Goal: Task Accomplishment & Management: Complete application form

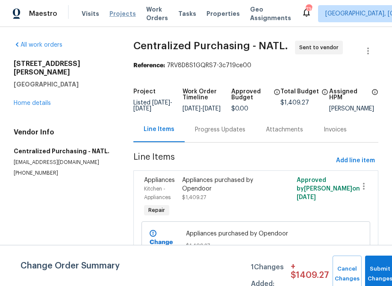
click at [109, 14] on span "Projects" at bounding box center [122, 13] width 27 height 9
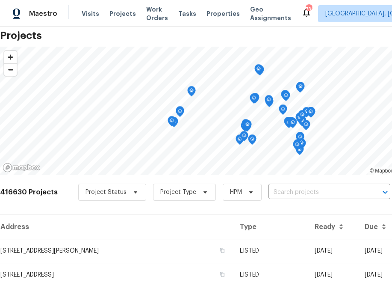
scroll to position [20, 0]
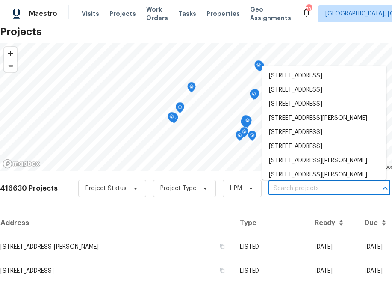
click at [326, 192] on input "text" at bounding box center [317, 188] width 98 height 13
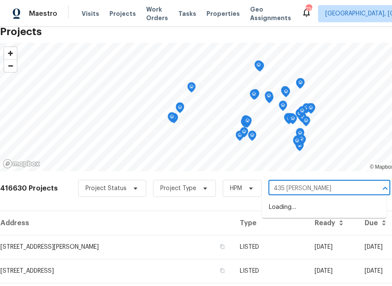
type input "435 [PERSON_NAME]"
click at [313, 210] on li "[STREET_ADDRESS][PERSON_NAME]" at bounding box center [324, 207] width 124 height 14
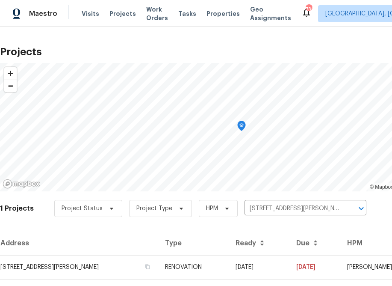
scroll to position [21, 0]
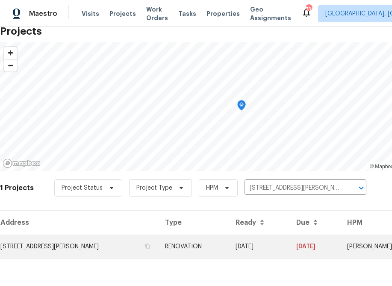
click at [85, 248] on td "[STREET_ADDRESS][PERSON_NAME]" at bounding box center [79, 246] width 158 height 24
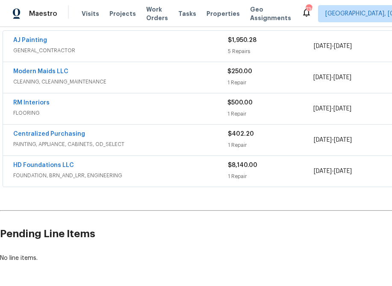
scroll to position [160, 91]
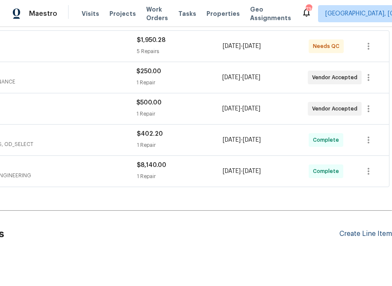
click at [362, 235] on div "Create Line Item" at bounding box center [365, 234] width 53 height 8
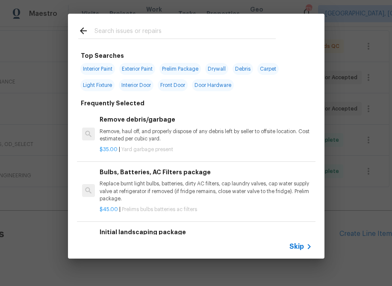
click at [292, 248] on span "Skip" at bounding box center [296, 246] width 15 height 9
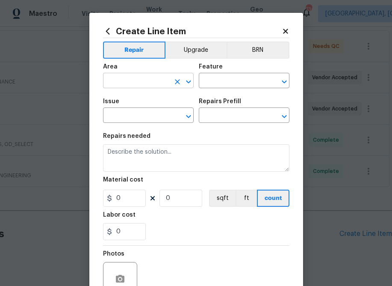
click at [150, 87] on input "text" at bounding box center [136, 81] width 67 height 13
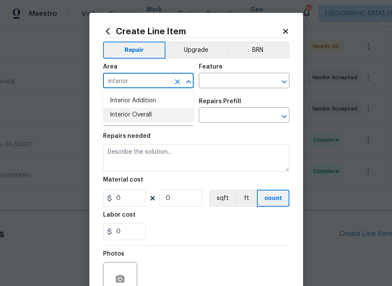
click at [151, 114] on li "Interior Overall" at bounding box center [148, 115] width 91 height 14
type input "Interior Overall"
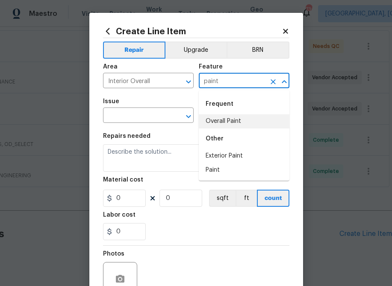
click at [229, 117] on li "Overall Paint" at bounding box center [244, 121] width 91 height 14
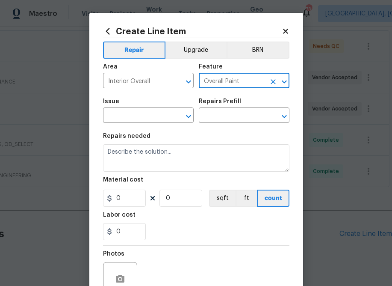
type input "Overall Paint"
click at [127, 106] on div "Issue" at bounding box center [148, 103] width 91 height 11
click at [128, 115] on input "text" at bounding box center [136, 115] width 67 height 13
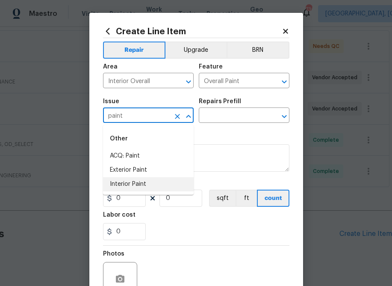
click at [118, 180] on li "Interior Paint" at bounding box center [148, 184] width 91 height 14
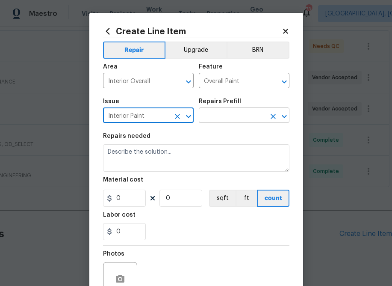
type input "Interior Paint"
click at [230, 110] on input "text" at bounding box center [232, 115] width 67 height 13
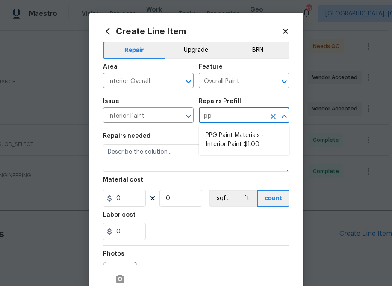
type input "ppg"
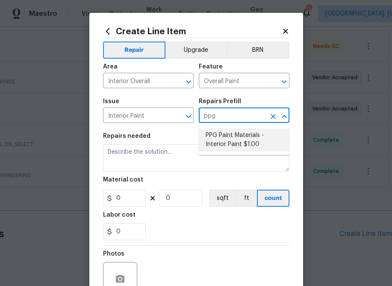
click at [226, 130] on li "PPG Paint Materials - Interior Paint $1.00" at bounding box center [244, 139] width 91 height 23
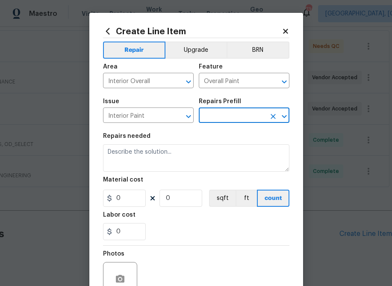
type input "PPG Paint Materials - Interior Paint $1.00"
type textarea "PPG Paint Materials ordered by Opendoor"
type input "1"
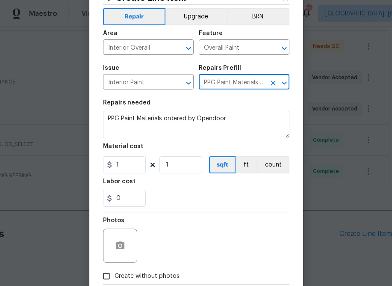
scroll to position [41, 0]
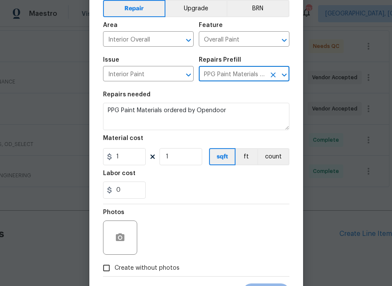
type input "PPG Paint Materials - Interior Paint $1.00"
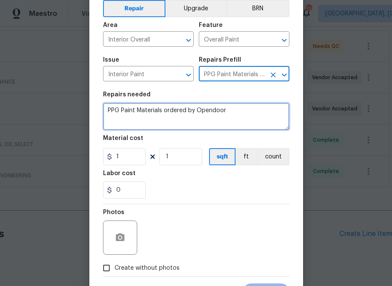
click at [243, 116] on textarea "PPG Paint Materials ordered by Opendoor" at bounding box center [196, 116] width 186 height 27
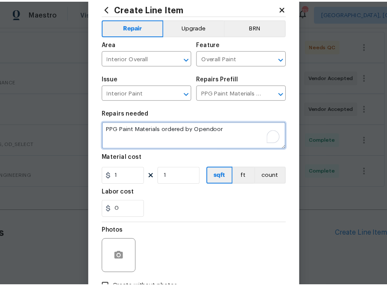
scroll to position [24, 0]
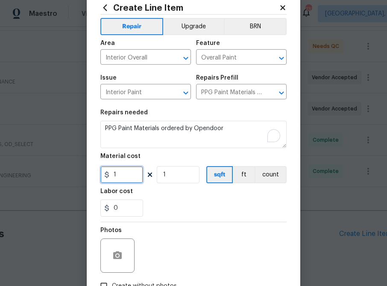
click at [134, 174] on input "1" at bounding box center [121, 174] width 43 height 17
paste input "text"
click at [122, 178] on input "1" at bounding box center [121, 174] width 43 height 17
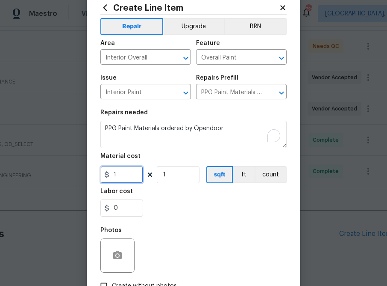
paste input "61.9"
type input "61.91"
click at [178, 194] on div "Labor cost" at bounding box center [193, 193] width 186 height 11
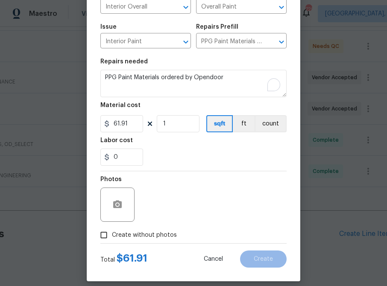
scroll to position [83, 0]
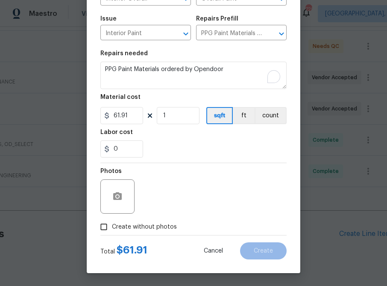
click at [138, 230] on span "Create without photos" at bounding box center [144, 226] width 65 height 9
click at [112, 230] on input "Create without photos" at bounding box center [104, 226] width 16 height 16
checkbox input "true"
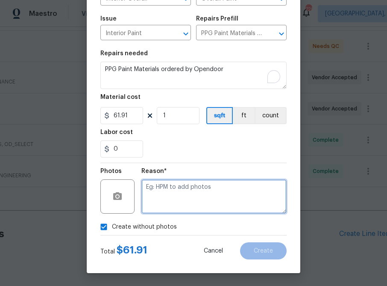
click at [170, 194] on textarea at bounding box center [213, 196] width 145 height 34
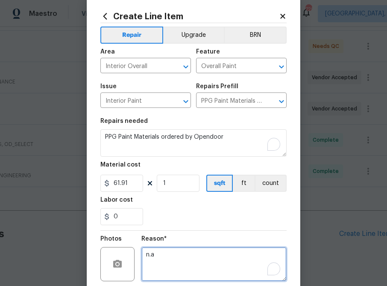
scroll to position [0, 0]
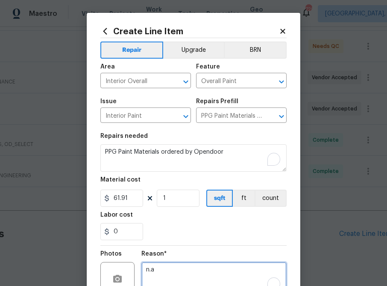
type textarea "n.a"
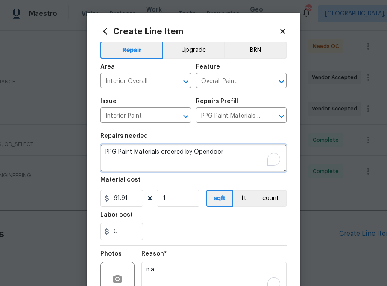
click at [221, 156] on textarea "PPG Paint Materials ordered by Opendoor" at bounding box center [193, 157] width 186 height 27
click at [239, 153] on textarea "PPG Paint Materials ordered by Opendoor" at bounding box center [193, 157] width 186 height 27
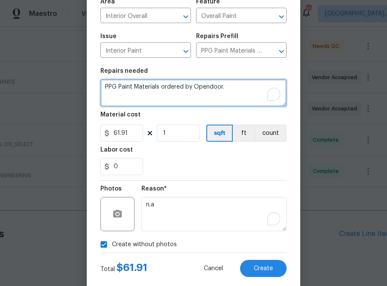
scroll to position [18, 0]
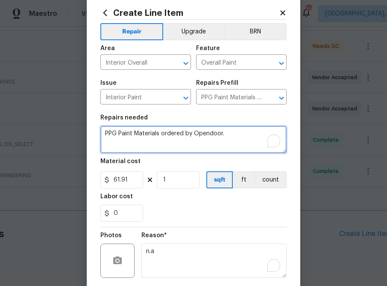
type textarea "PPG Paint Materials ordered by Opendoor."
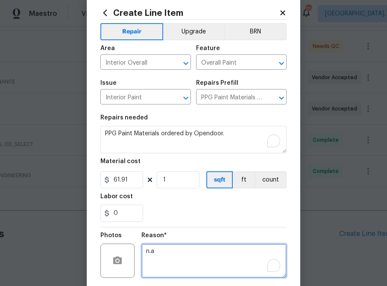
click at [218, 255] on textarea "n.a" at bounding box center [213, 260] width 145 height 34
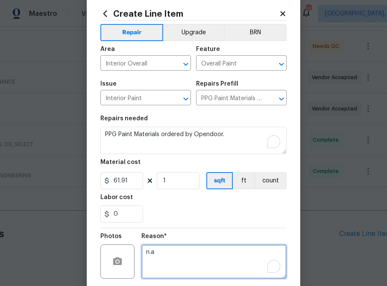
scroll to position [83, 0]
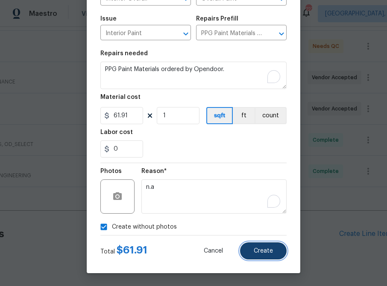
click at [273, 252] on span "Create" at bounding box center [263, 251] width 19 height 6
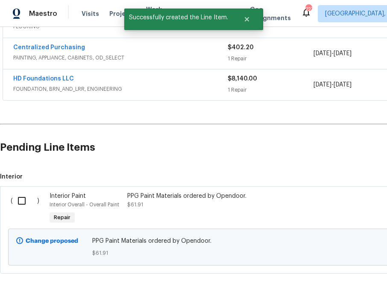
scroll to position [292, 0]
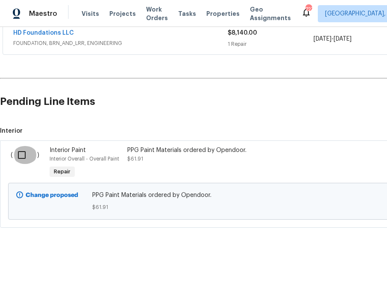
click at [24, 155] on input "checkbox" at bounding box center [25, 155] width 24 height 18
checkbox input "true"
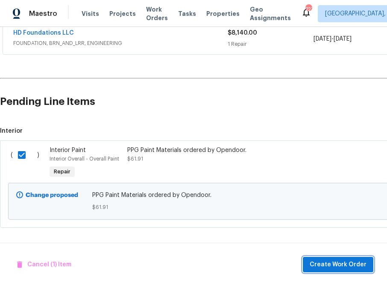
click at [342, 270] on button "Create Work Order" at bounding box center [338, 264] width 71 height 16
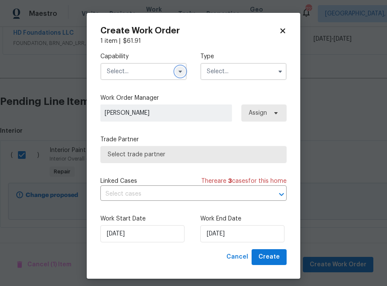
click at [180, 72] on icon "button" at bounding box center [180, 72] width 3 height 2
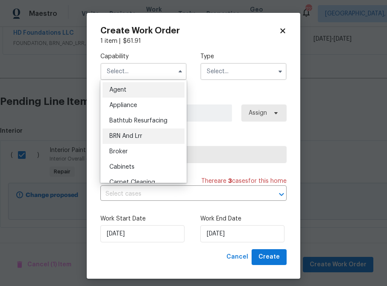
scroll to position [12, 0]
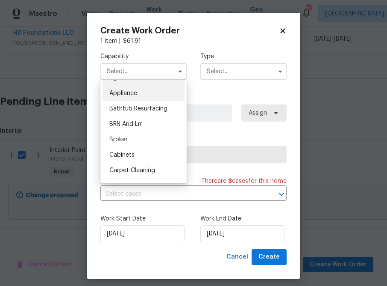
click at [161, 93] on div "Appliance" at bounding box center [144, 92] width 82 height 15
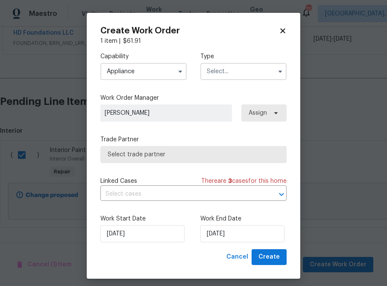
click at [249, 77] on input "text" at bounding box center [243, 71] width 86 height 17
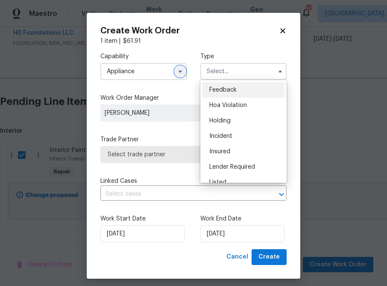
click at [180, 70] on icon "button" at bounding box center [180, 71] width 7 height 7
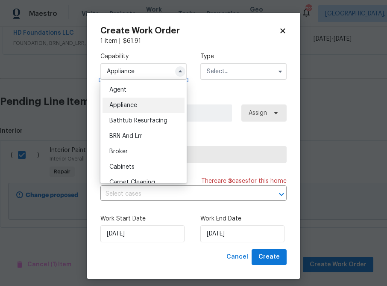
click at [179, 70] on icon "button" at bounding box center [180, 71] width 7 height 7
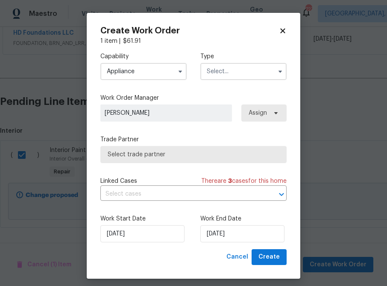
click at [167, 68] on input "Appliance" at bounding box center [143, 71] width 86 height 17
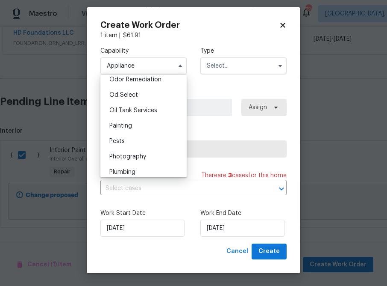
scroll to position [673, 0]
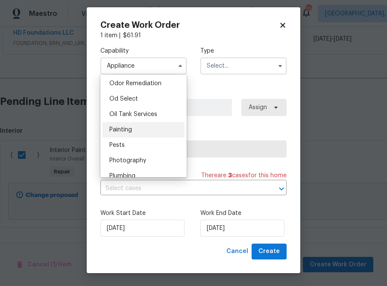
click at [150, 127] on div "Painting" at bounding box center [144, 129] width 82 height 15
type input "Painting"
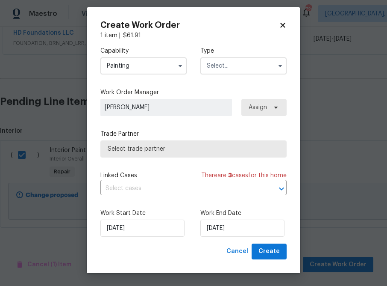
click at [224, 75] on div "Capability Painting Type" at bounding box center [193, 60] width 186 height 41
click at [224, 67] on input "text" at bounding box center [243, 65] width 86 height 17
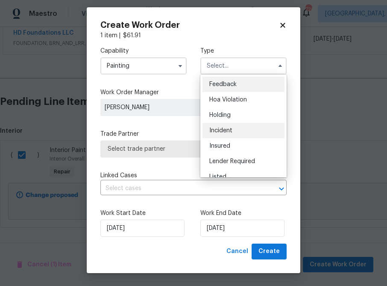
scroll to position [194, 0]
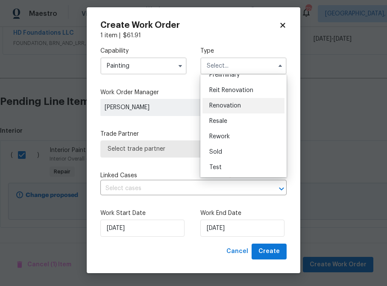
click at [229, 107] on span "Renovation" at bounding box center [225, 106] width 32 height 6
type input "Renovation"
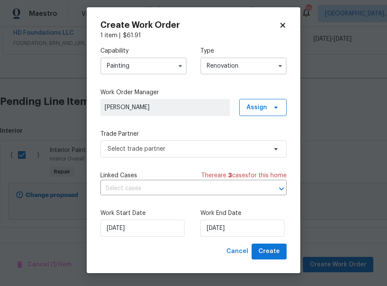
scroll to position [0, 0]
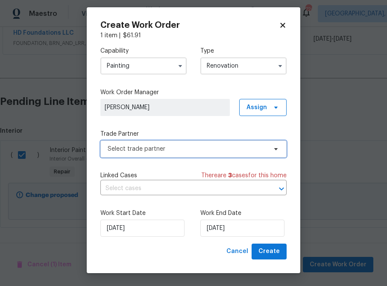
click at [216, 151] on span "Select trade partner" at bounding box center [187, 148] width 159 height 9
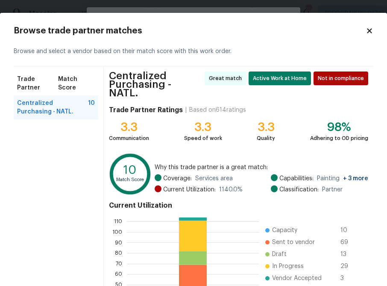
scroll to position [94, 0]
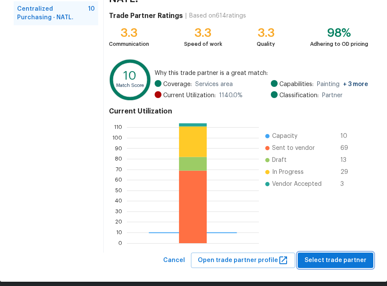
click at [321, 255] on span "Select trade partner" at bounding box center [336, 260] width 62 height 11
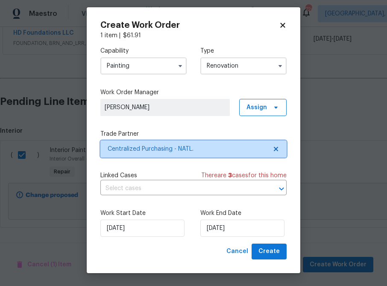
scroll to position [0, 0]
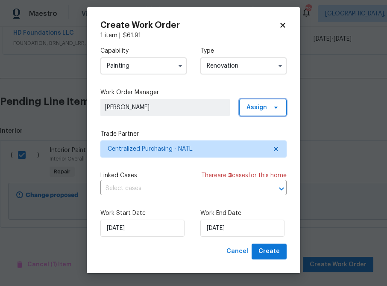
click at [269, 108] on span "Assign" at bounding box center [262, 107] width 47 height 17
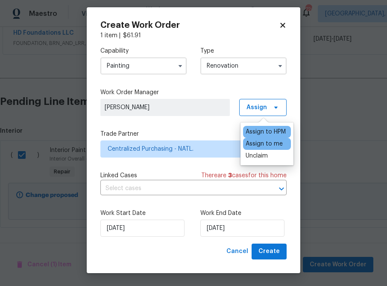
click at [263, 143] on div "Assign to me" at bounding box center [264, 143] width 37 height 9
click at [193, 121] on div "Capability Painting Type Renovation Work Order Manager [PERSON_NAME] Assign Tra…" at bounding box center [193, 141] width 186 height 203
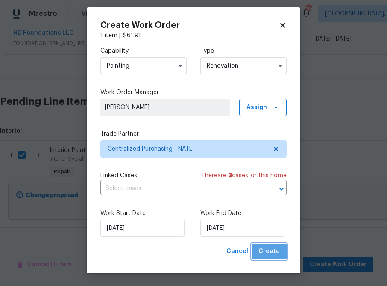
click at [277, 250] on span "Create" at bounding box center [269, 251] width 21 height 11
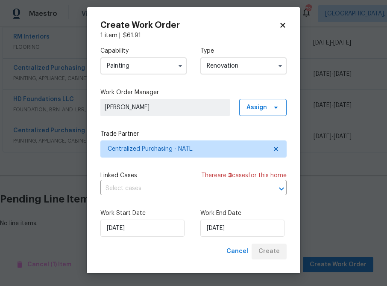
scroll to position [226, 0]
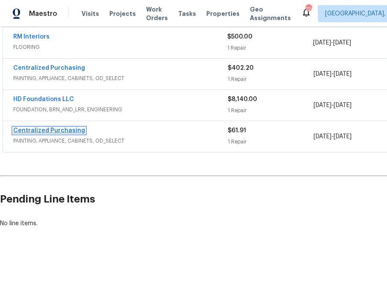
click at [71, 128] on link "Centralized Purchasing" at bounding box center [49, 130] width 72 height 6
